Goal: Check status: Check status

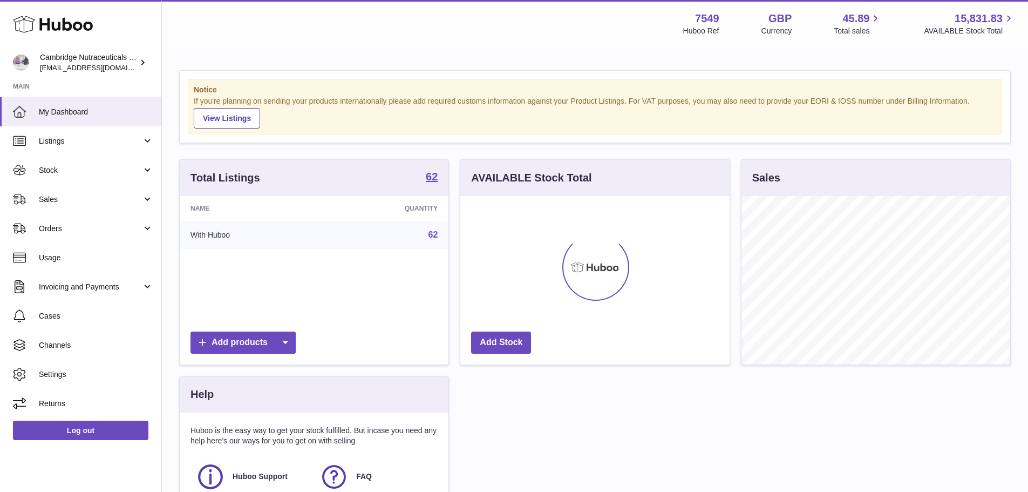
scroll to position [168, 269]
click at [53, 189] on link "Sales" at bounding box center [80, 199] width 161 height 29
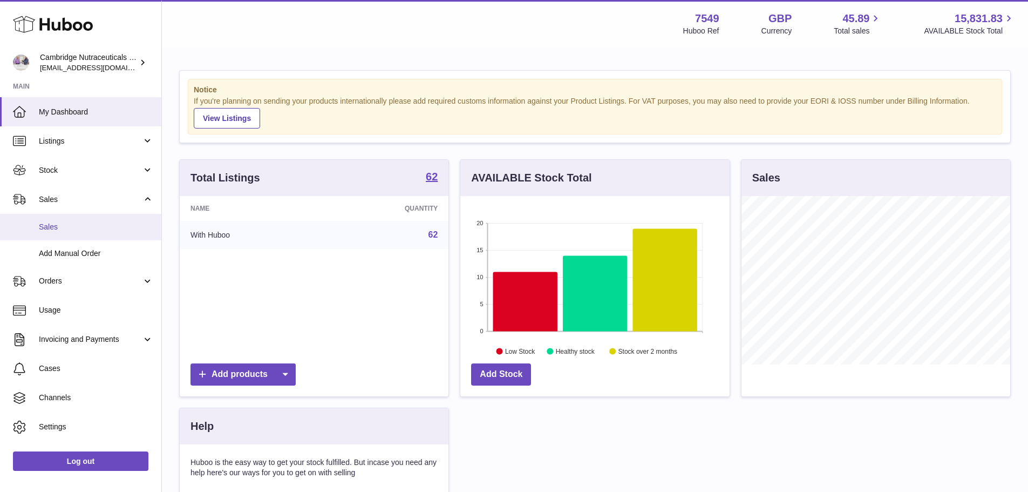
click at [57, 229] on span "Sales" at bounding box center [96, 227] width 114 height 10
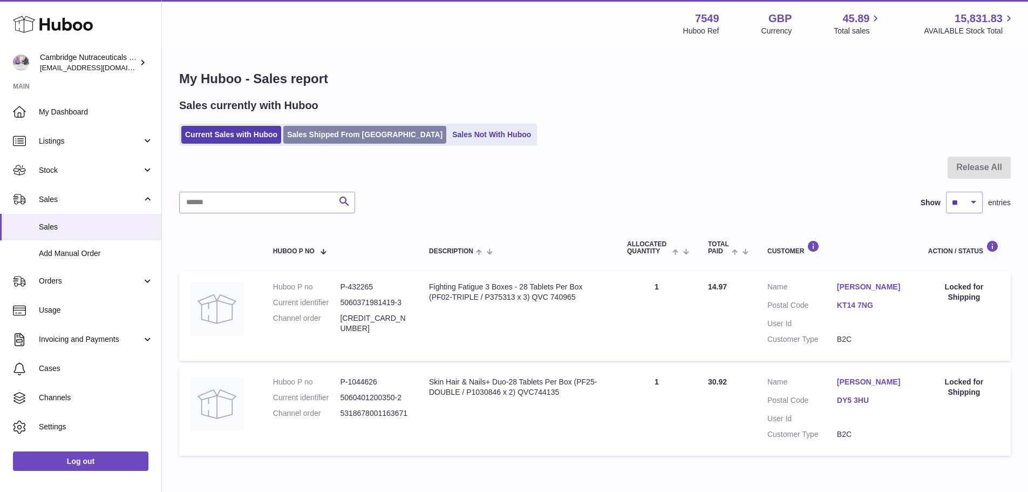
click at [372, 137] on link "Sales Shipped From [GEOGRAPHIC_DATA]" at bounding box center [364, 135] width 163 height 18
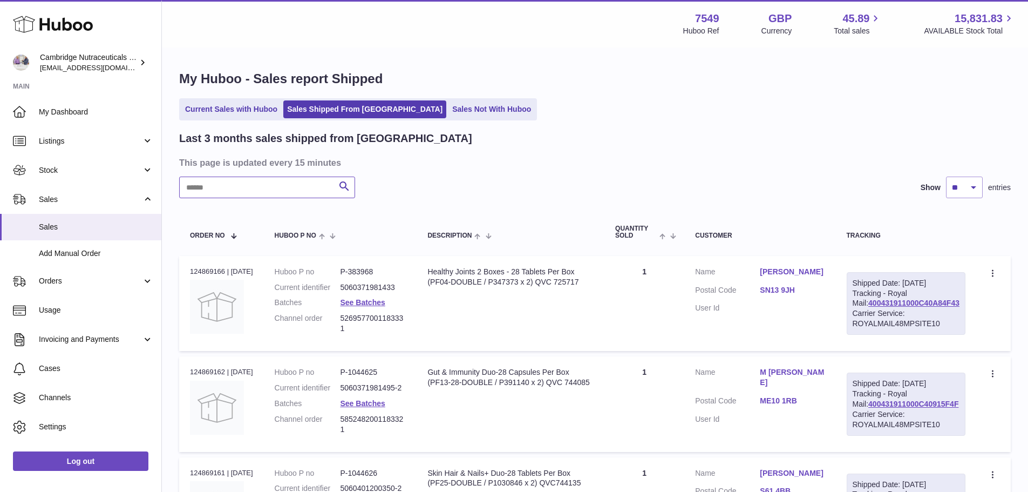
click at [283, 181] on input "text" at bounding box center [267, 188] width 176 height 22
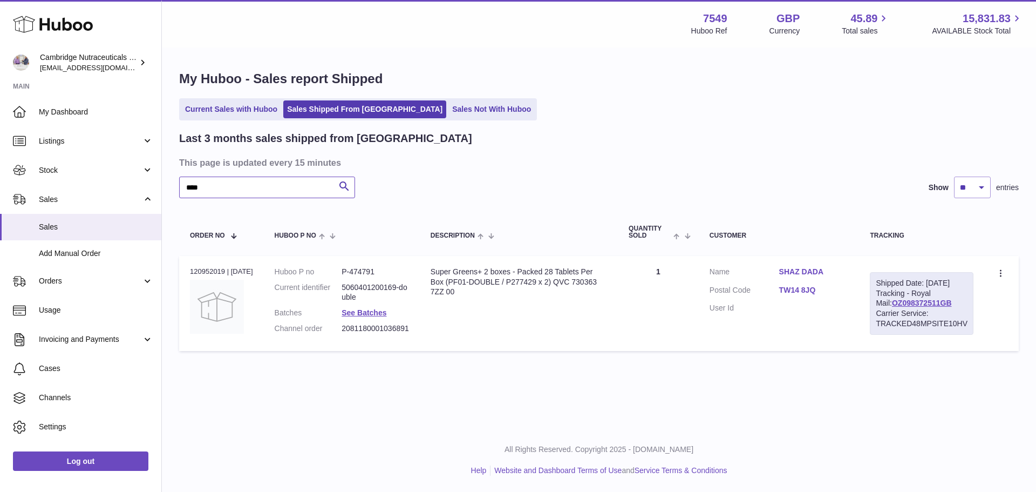
type input "****"
click at [204, 269] on div "Order no 120952019 | [DATE]" at bounding box center [221, 272] width 63 height 10
click at [204, 269] on div "Order no 120952019 | 13th Jul" at bounding box center [221, 272] width 63 height 10
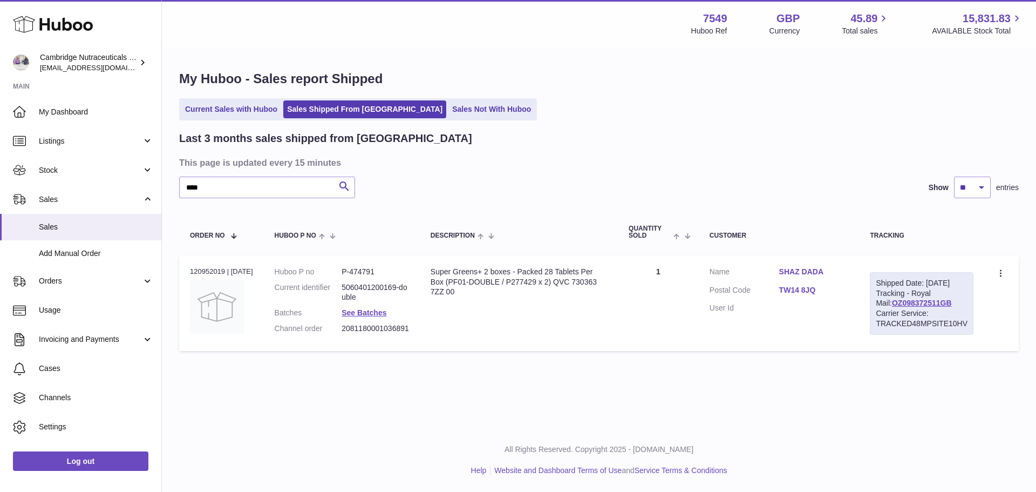
copy div "120952019"
